Goal: Communication & Community: Answer question/provide support

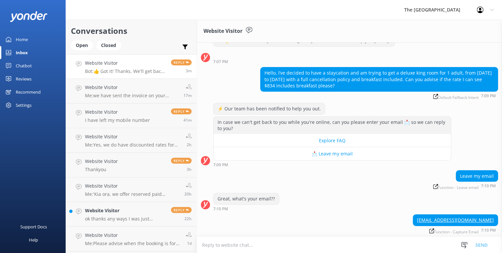
scroll to position [45, 0]
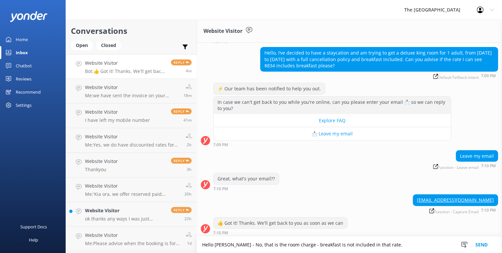
click at [296, 243] on textarea "Hello [PERSON_NAME] - No, that is the room charge - breakfast is not included i…" at bounding box center [349, 244] width 305 height 16
type textarea "Hello [PERSON_NAME] - No, that is the room charge only - breakfast is not inclu…"
click at [478, 241] on button "Send" at bounding box center [481, 244] width 25 height 16
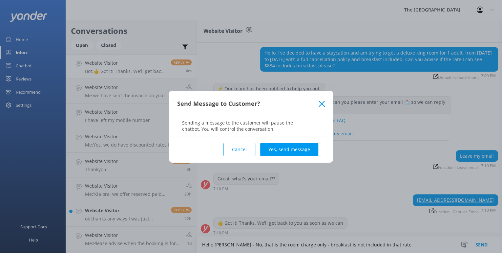
click at [284, 142] on div "Cancel Yes, send message" at bounding box center [251, 149] width 148 height 26
click at [286, 148] on button "Yes, send message" at bounding box center [289, 149] width 58 height 13
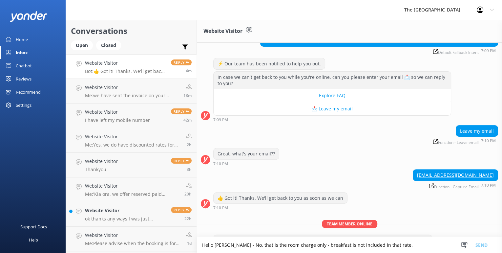
scroll to position [88, 0]
